Goal: Information Seeking & Learning: Find specific page/section

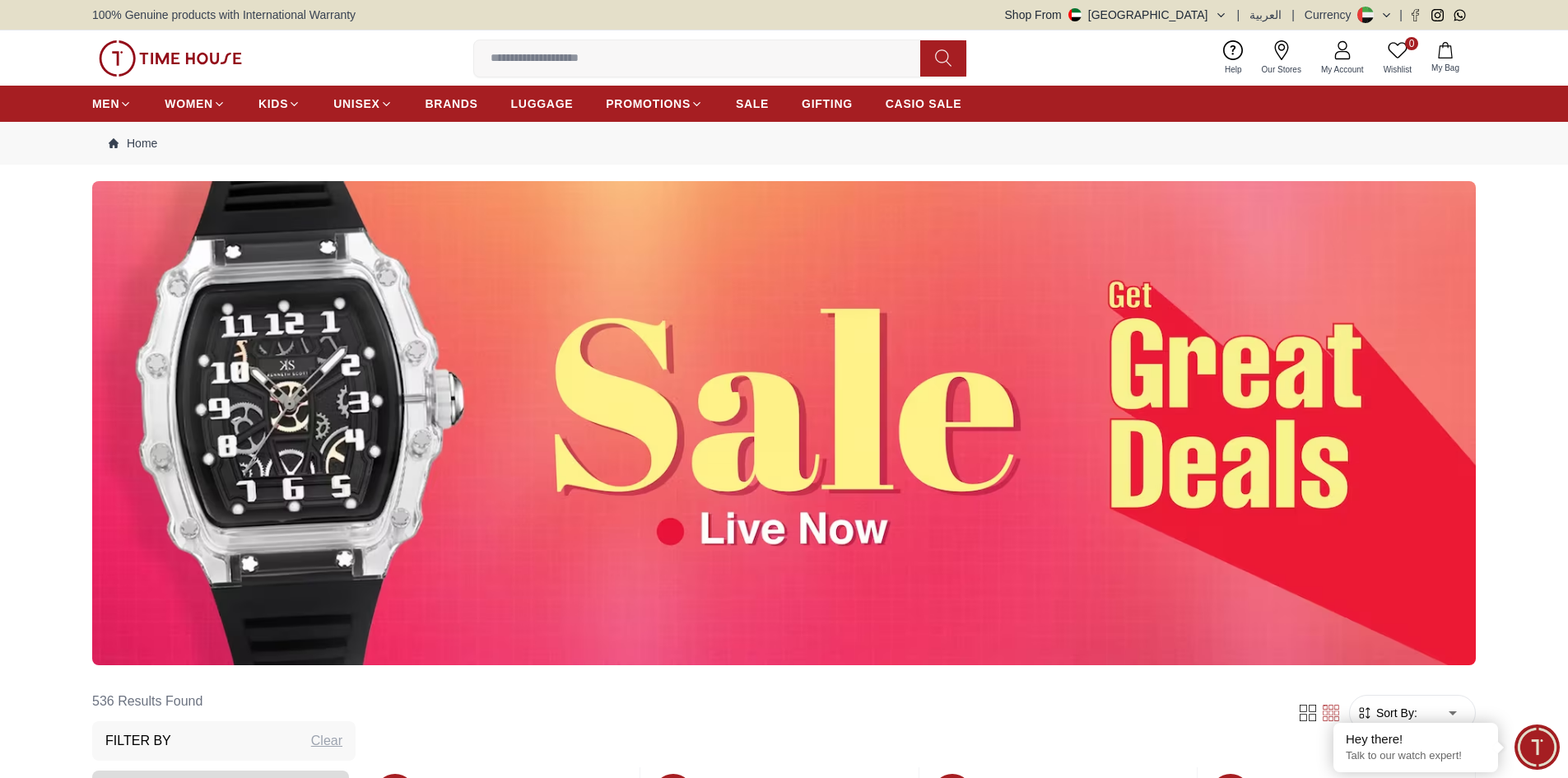
click at [667, 54] on input at bounding box center [704, 59] width 460 height 33
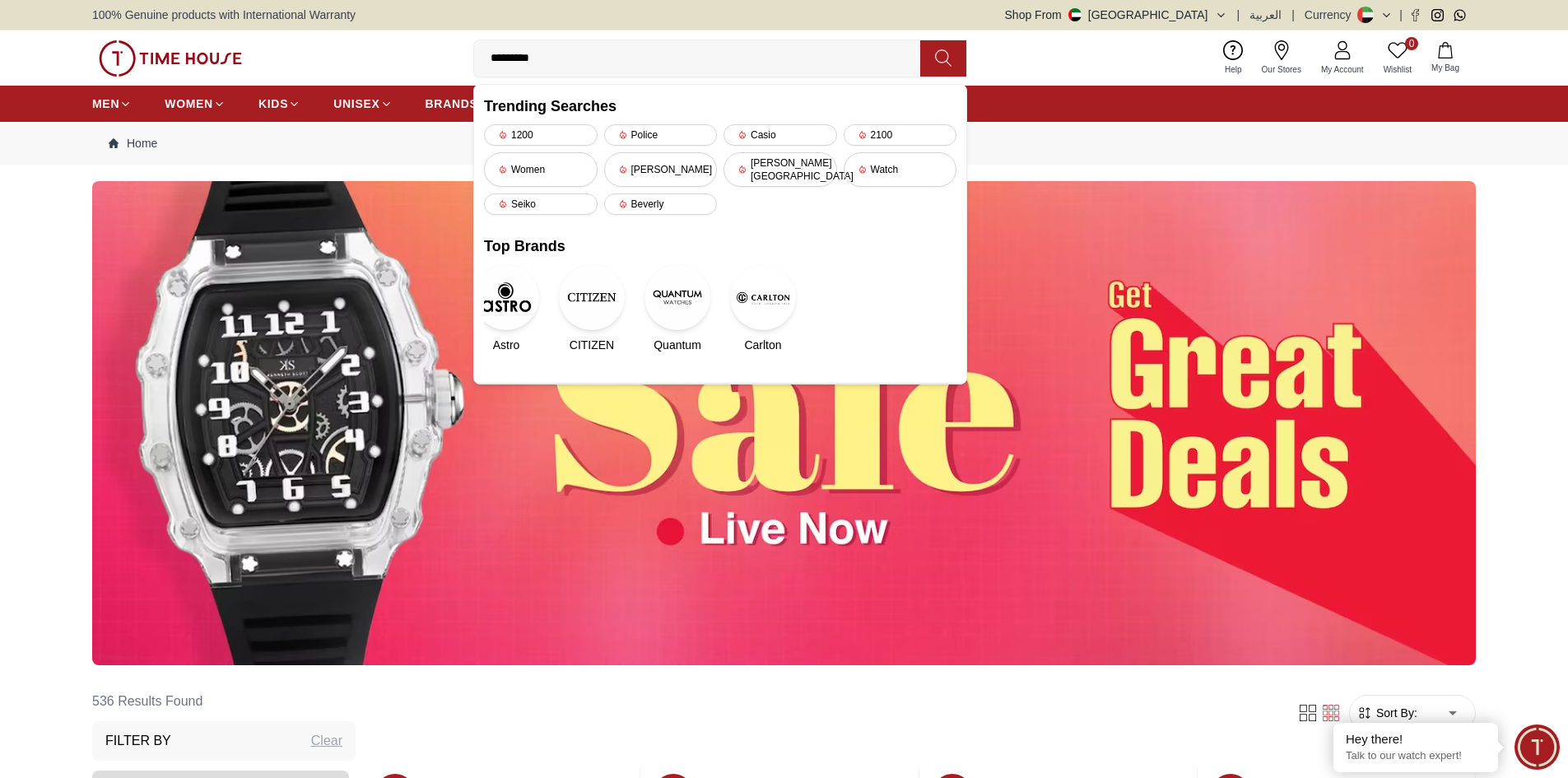
type input "**********"
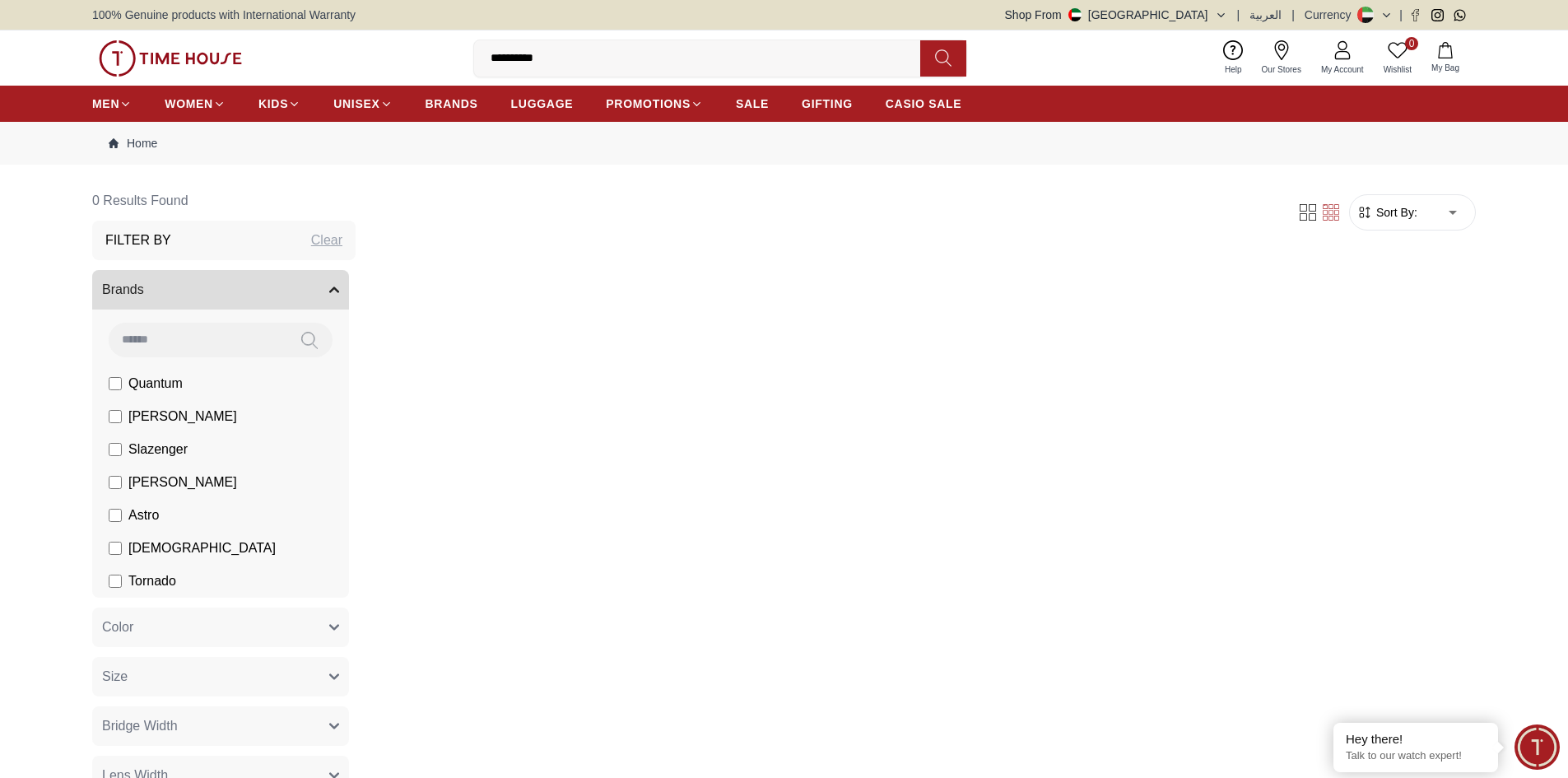
click at [941, 62] on icon at bounding box center [944, 58] width 16 height 17
click at [949, 56] on icon at bounding box center [944, 58] width 16 height 17
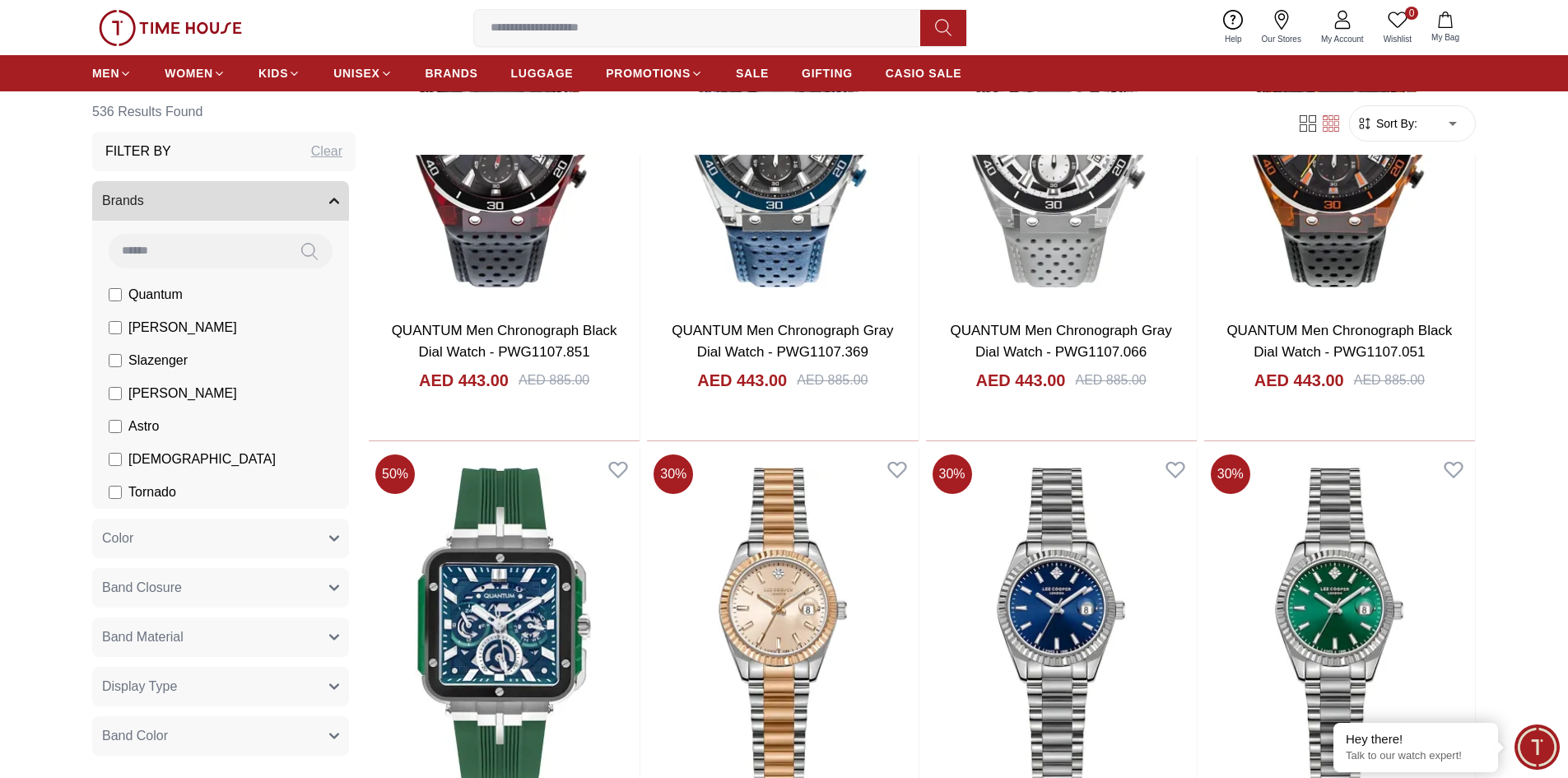
scroll to position [8243, 0]
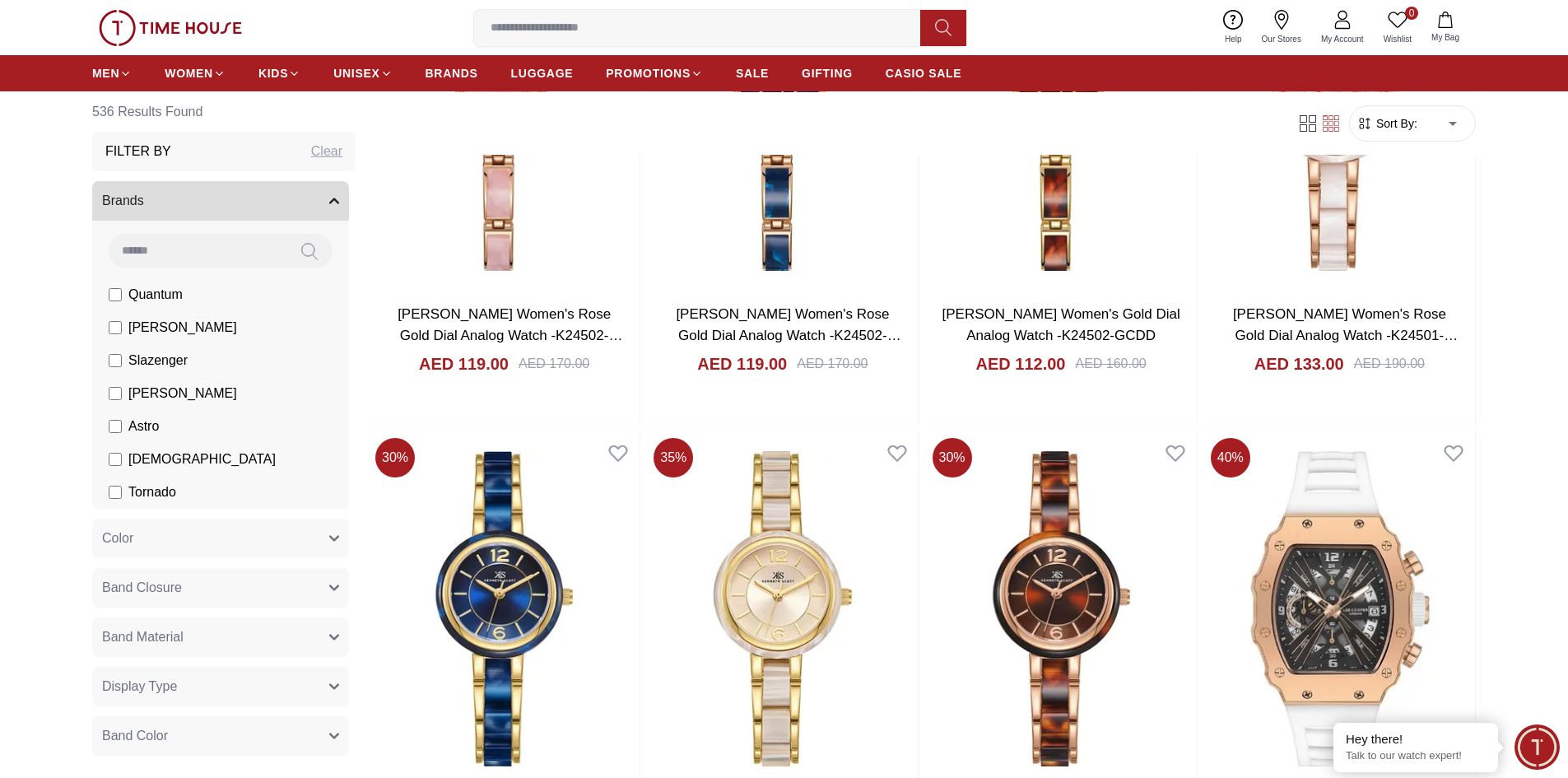
scroll to position [11017, 0]
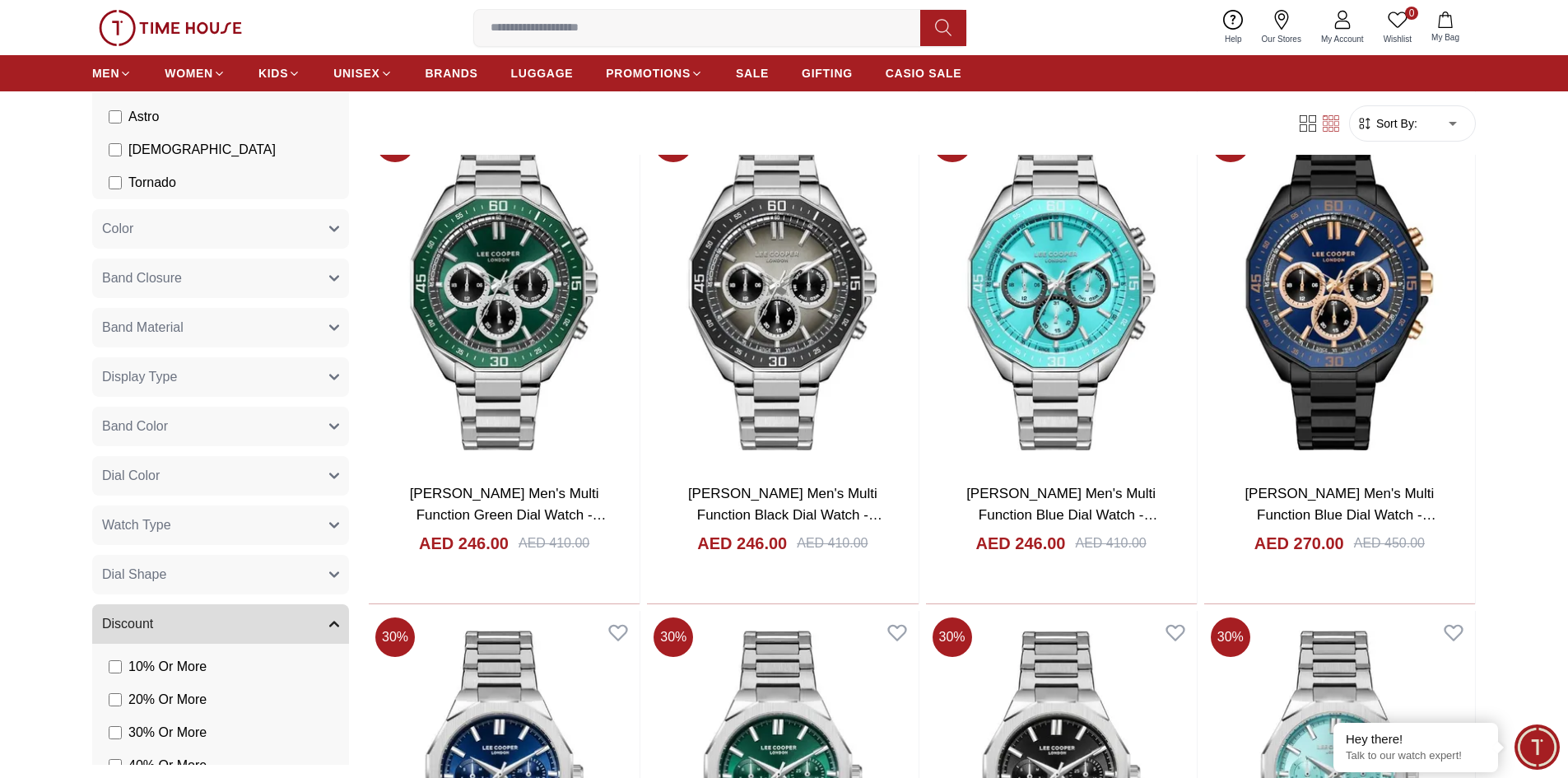
scroll to position [542, 0]
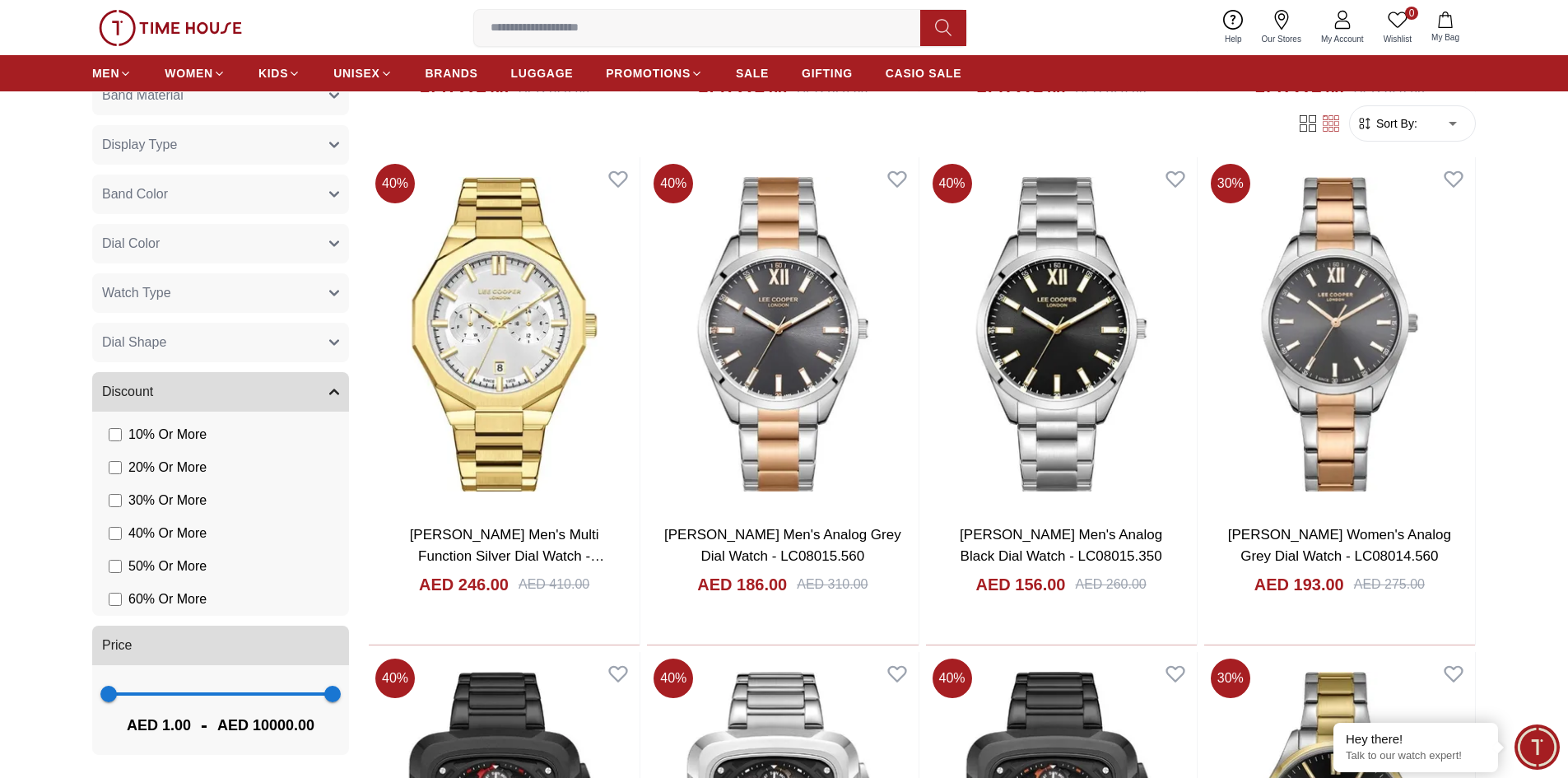
scroll to position [15510, 0]
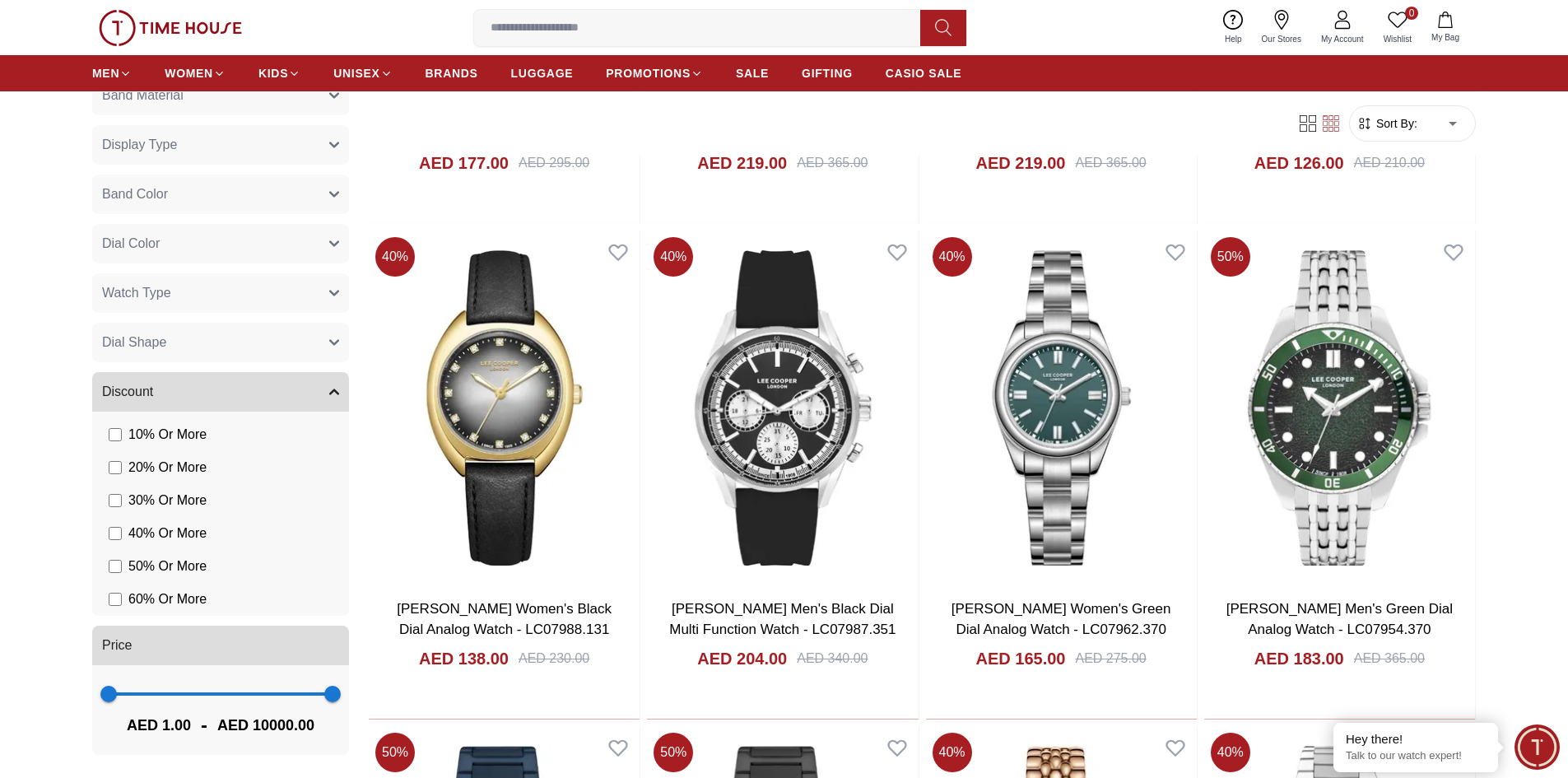
scroll to position [22486, 0]
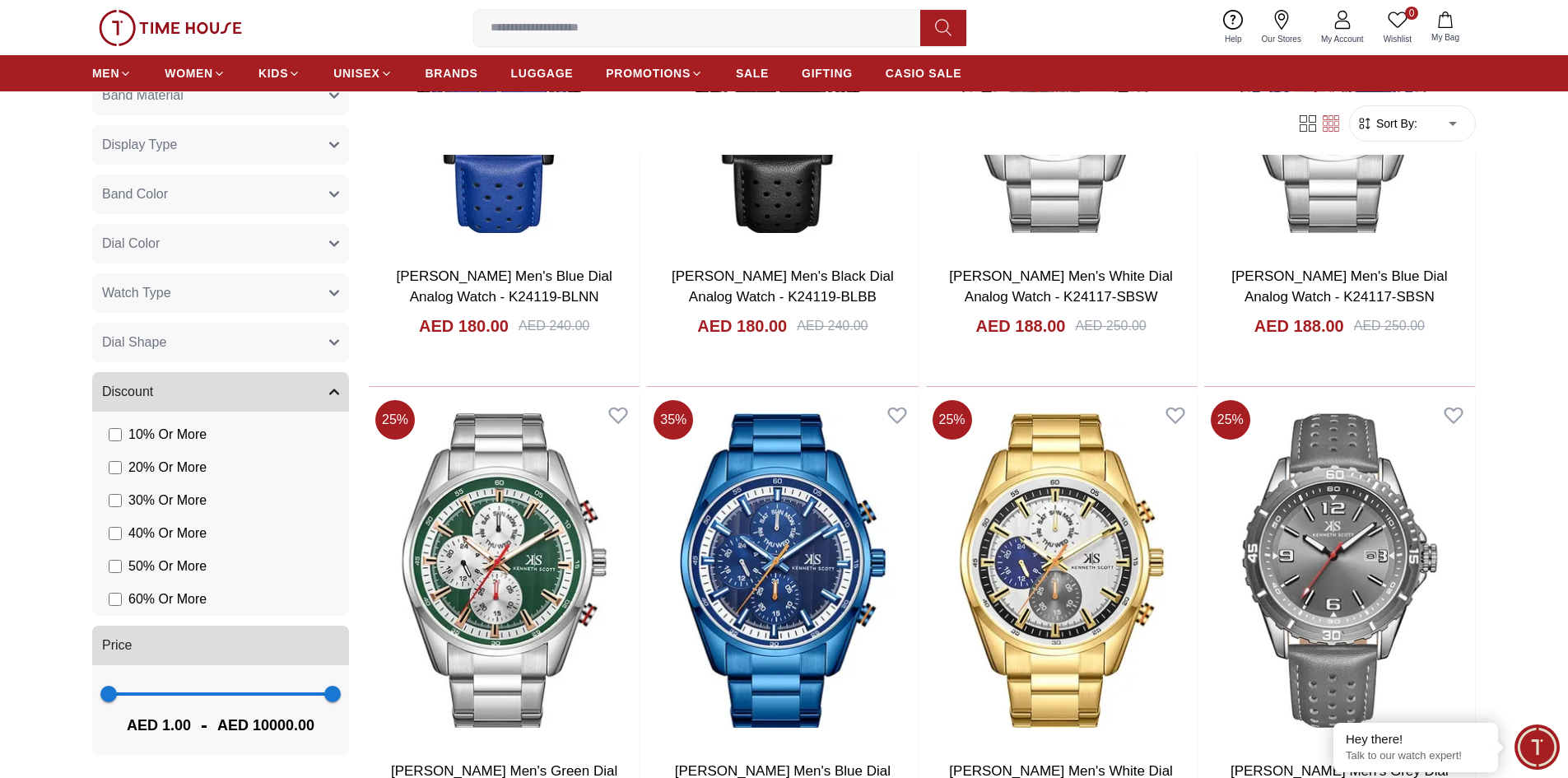
scroll to position [27891, 0]
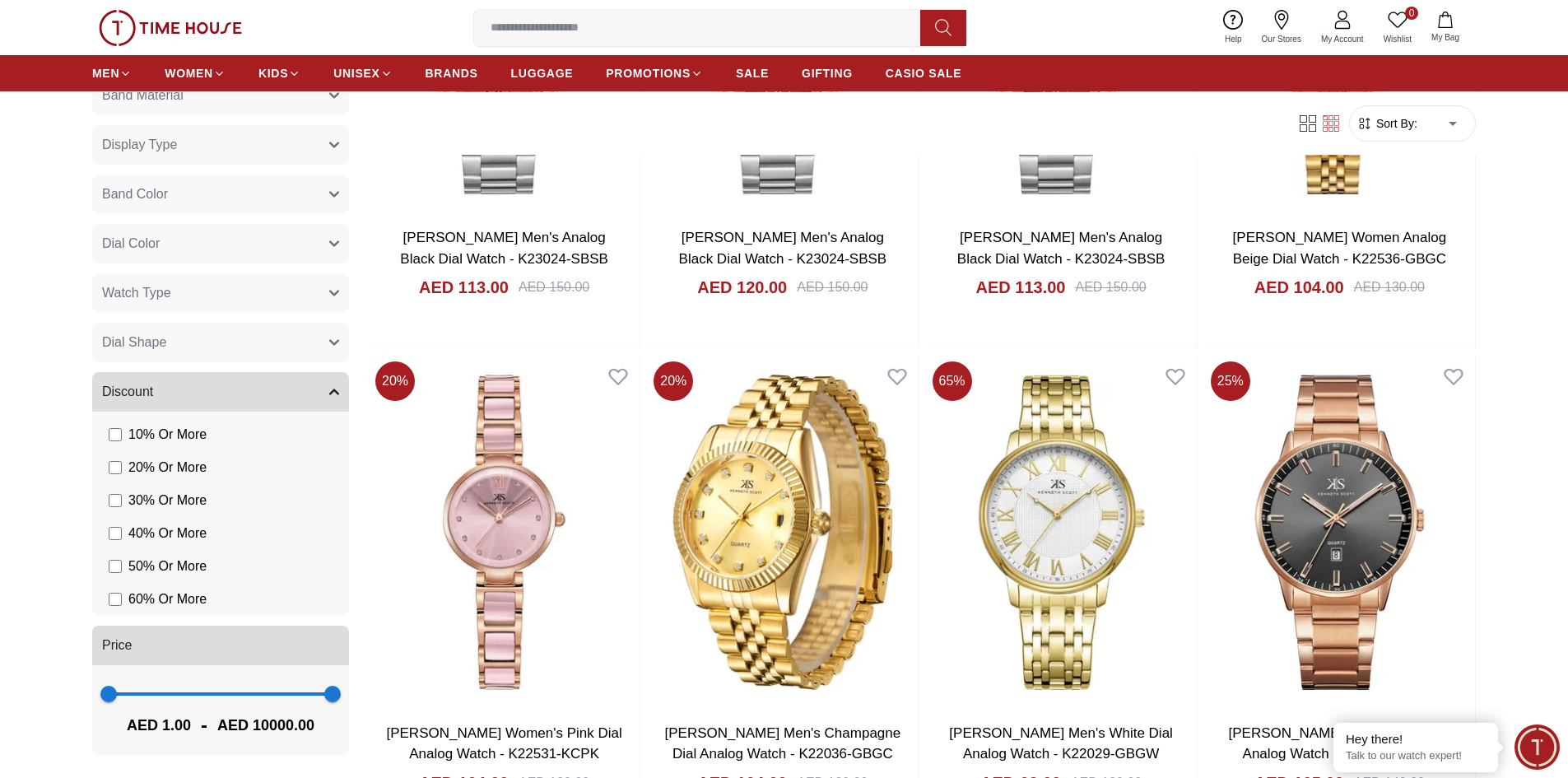
scroll to position [32147, 0]
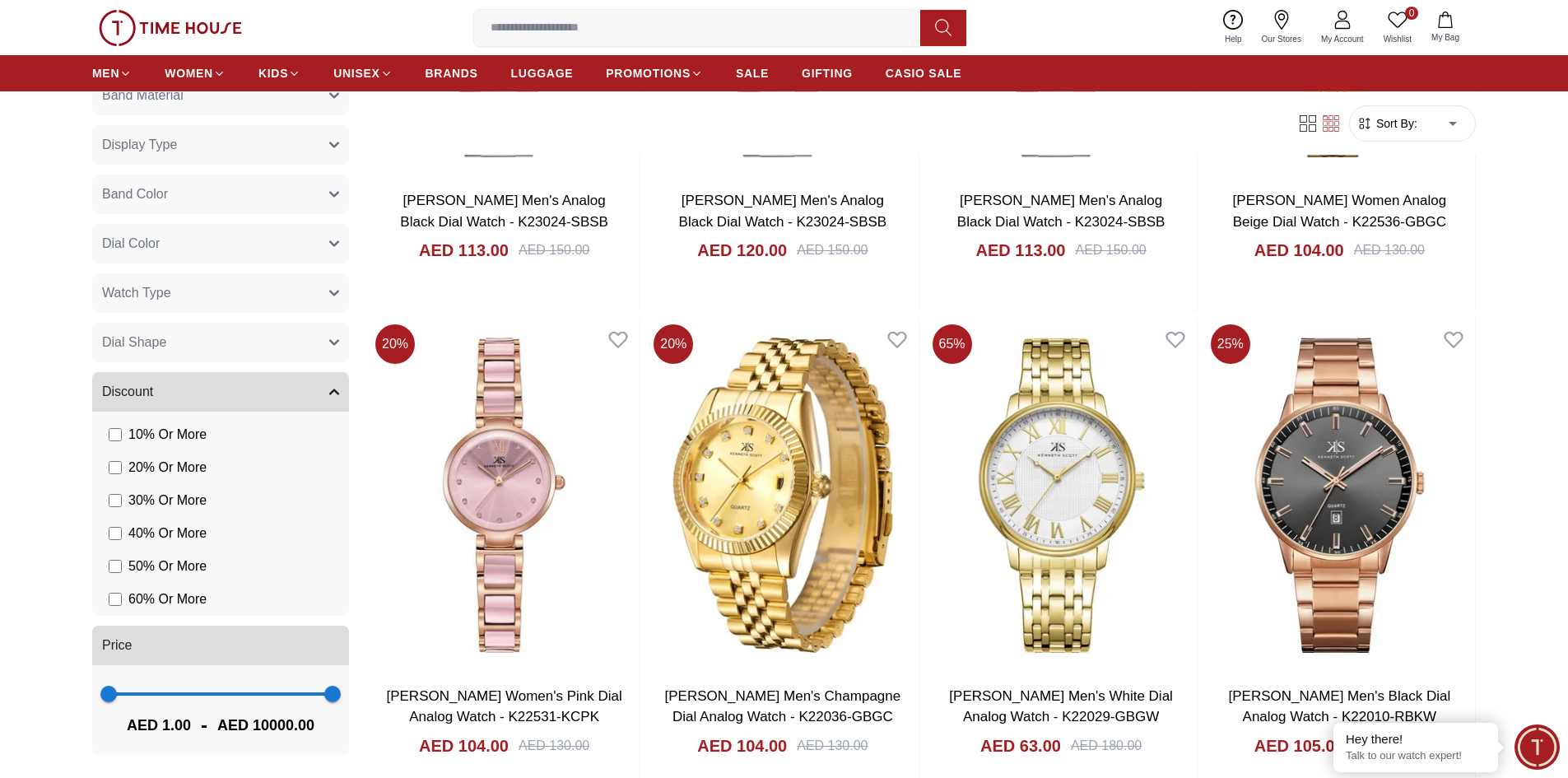
click at [1232, 18] on icon at bounding box center [1233, 19] width 20 height 20
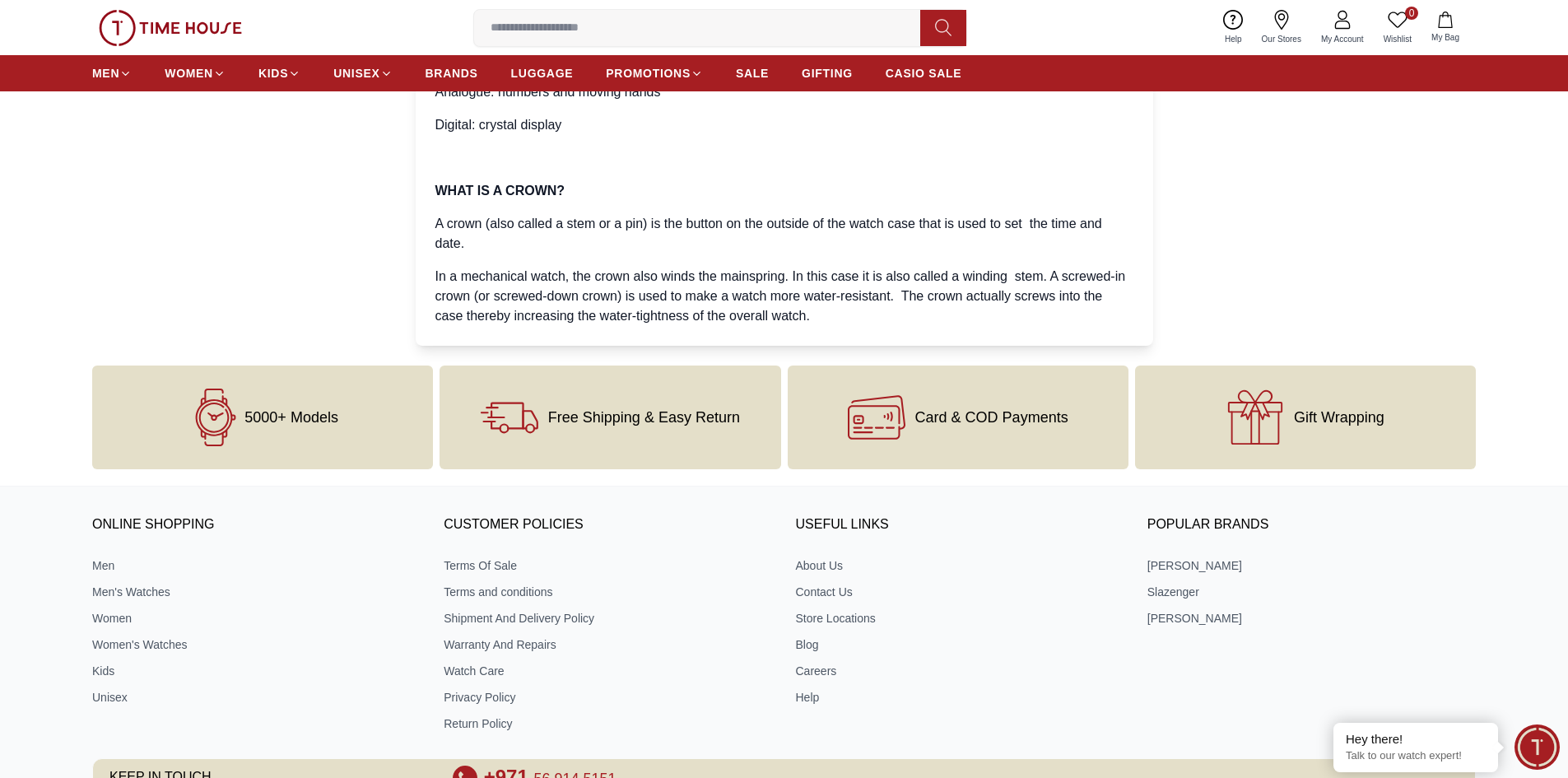
scroll to position [4450, 0]
